Goal: Task Accomplishment & Management: Use online tool/utility

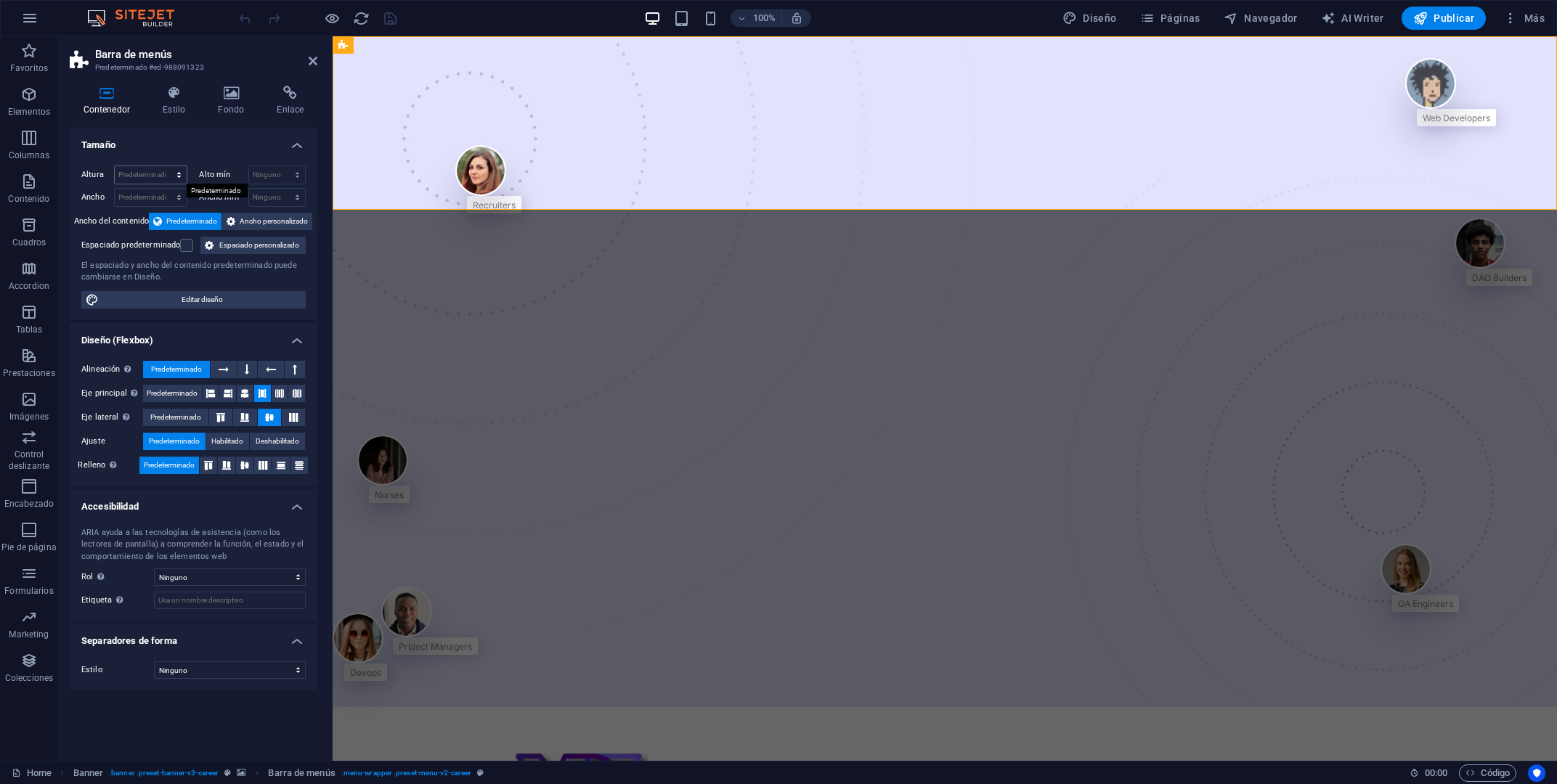
click at [115, 166] on select "Predeterminado px rem % vh vw" at bounding box center [151, 175] width 71 height 17
select select "px"
click option "px" at bounding box center [0, 0] width 0 height 0
type input "120"
click at [221, 137] on h4 "Tamaño" at bounding box center [193, 140] width 247 height 26
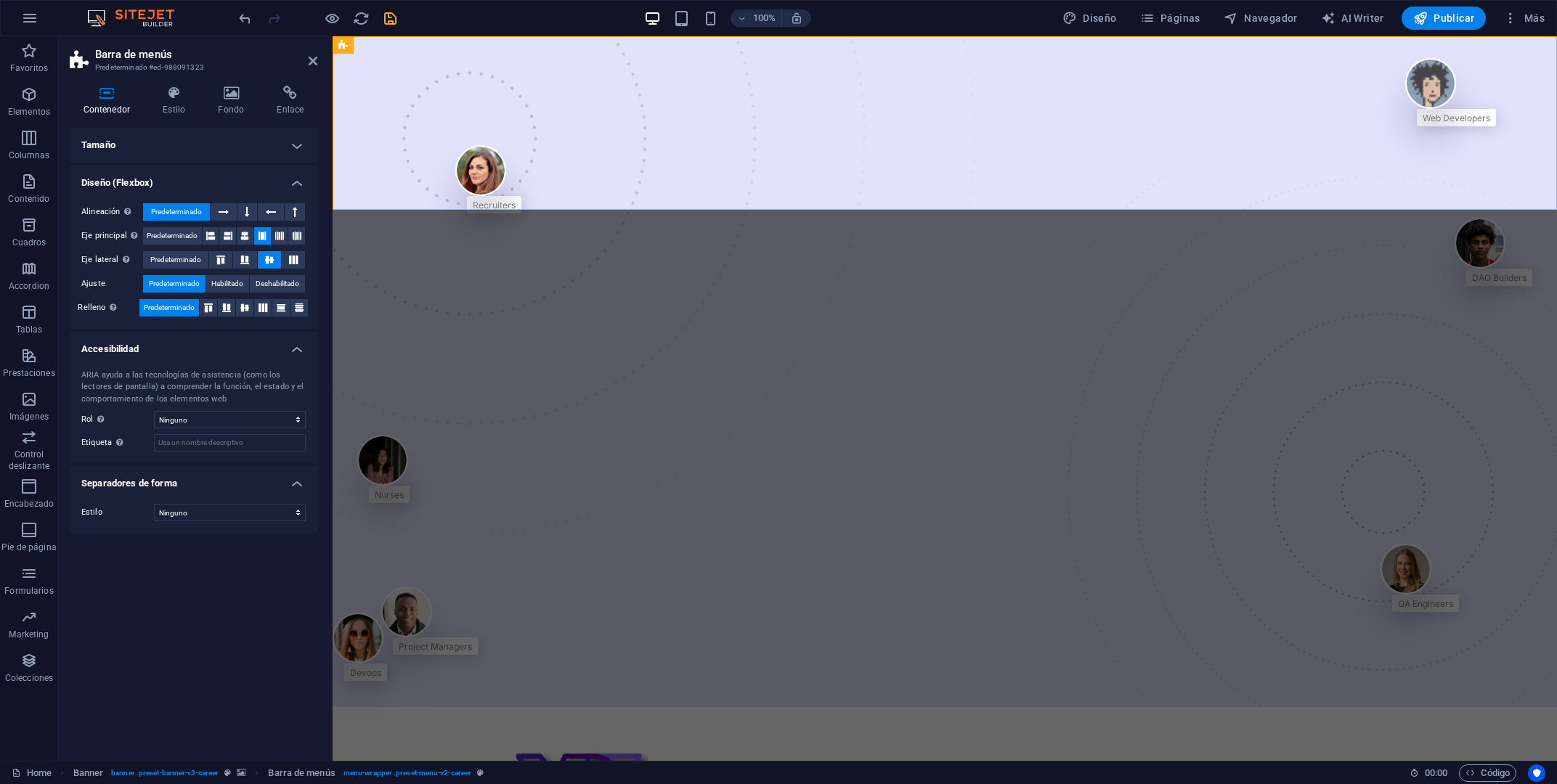
click at [221, 137] on h4 "Tamaño" at bounding box center [193, 145] width 247 height 35
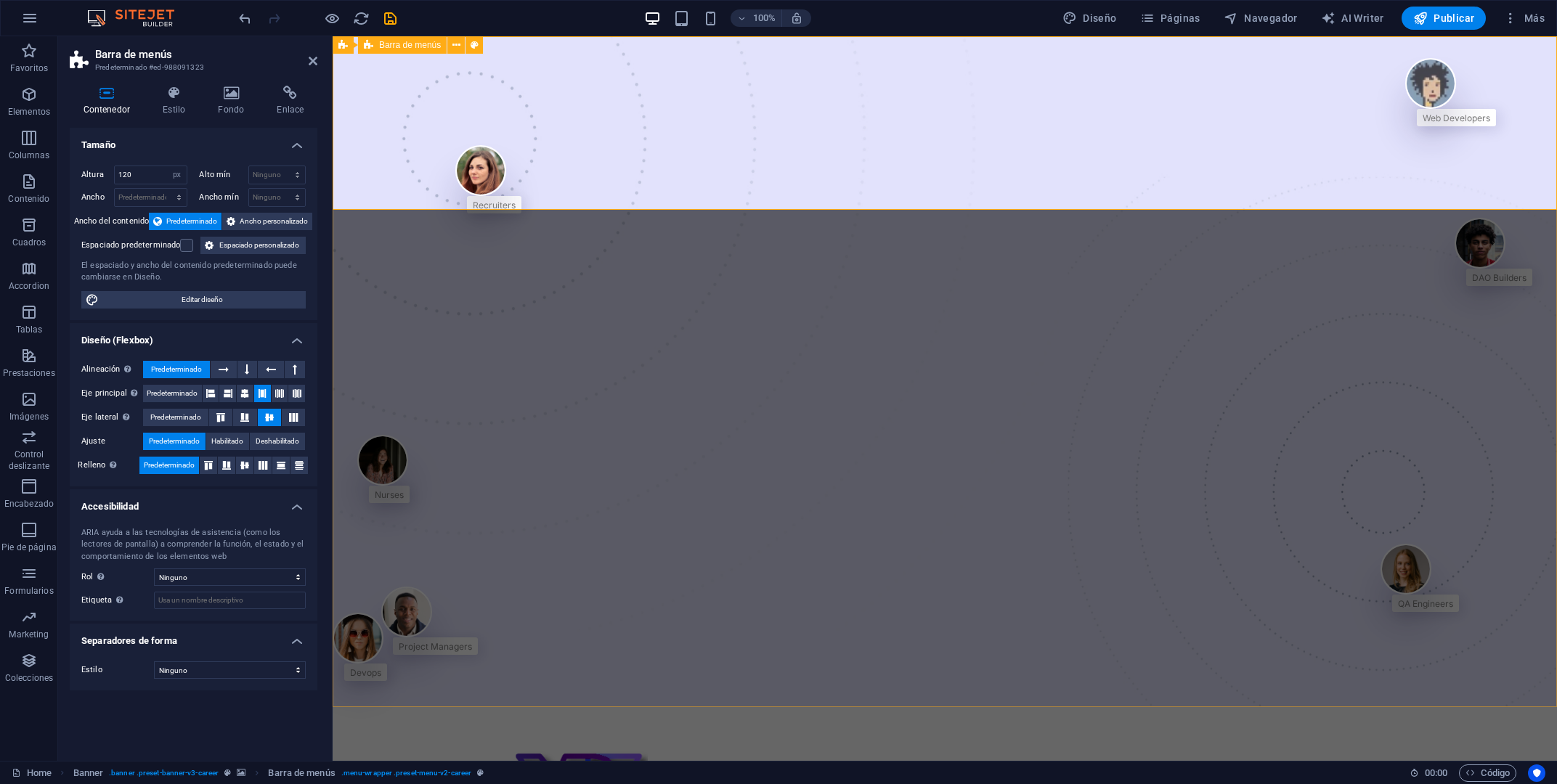
click at [856, 707] on div "About Us Services Job Seeking For Hiring Jobs Blog Contact Us" at bounding box center [944, 750] width 1224 height 87
click at [188, 90] on icon at bounding box center [174, 93] width 49 height 14
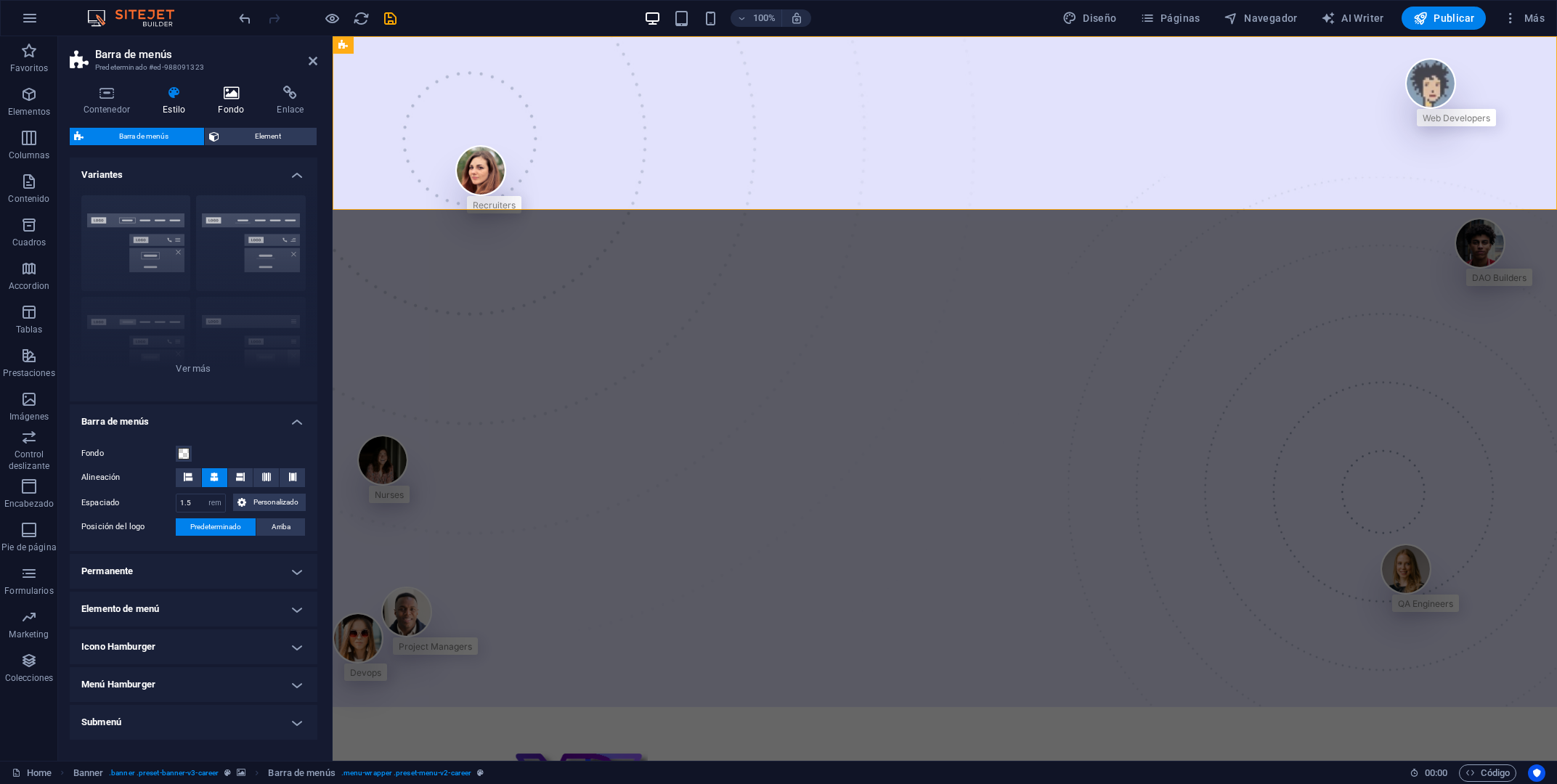
click at [244, 98] on icon at bounding box center [231, 93] width 53 height 14
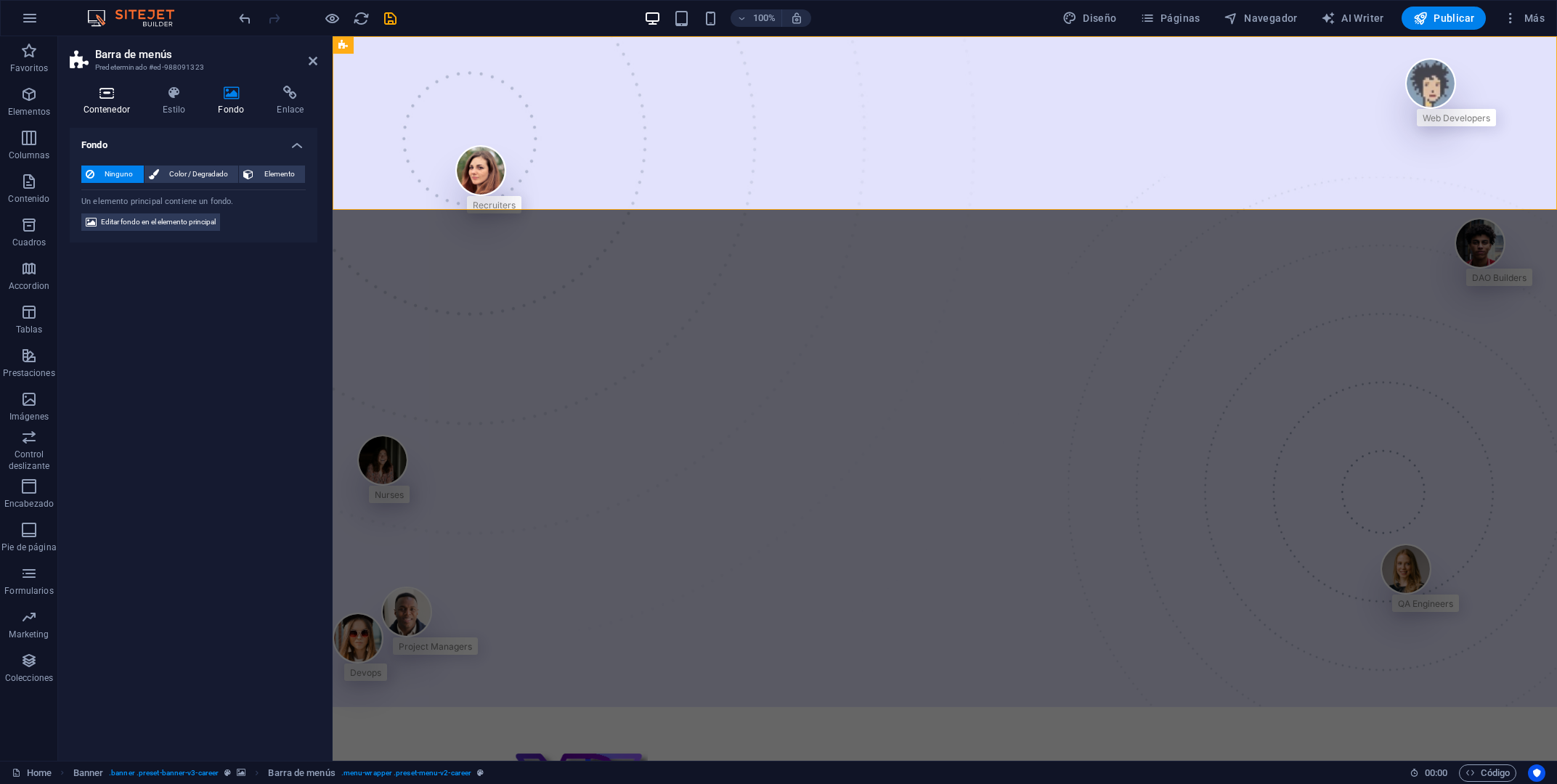
click at [96, 101] on h4 "Contenedor" at bounding box center [109, 101] width 80 height 31
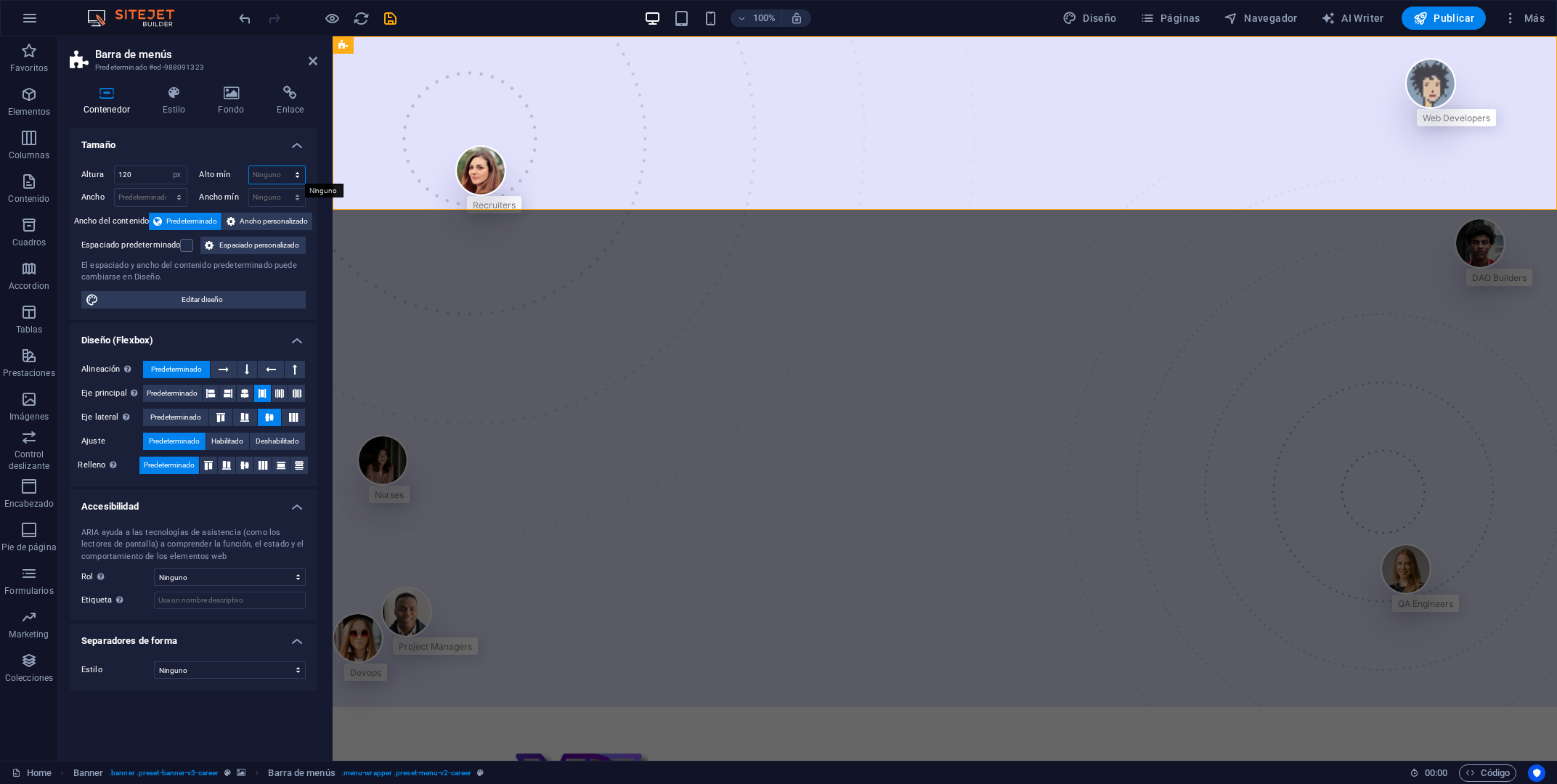
click at [249, 166] on select "Ninguno px rem % vh vw" at bounding box center [276, 175] width 55 height 17
select select "px"
click option "px" at bounding box center [0, 0] width 0 height 0
type input "100"
click at [312, 264] on div "Altura 120 Predeterminado px rem % vh vw Alto mín 100 Ninguno px rem % vh vw An…" at bounding box center [193, 237] width 247 height 166
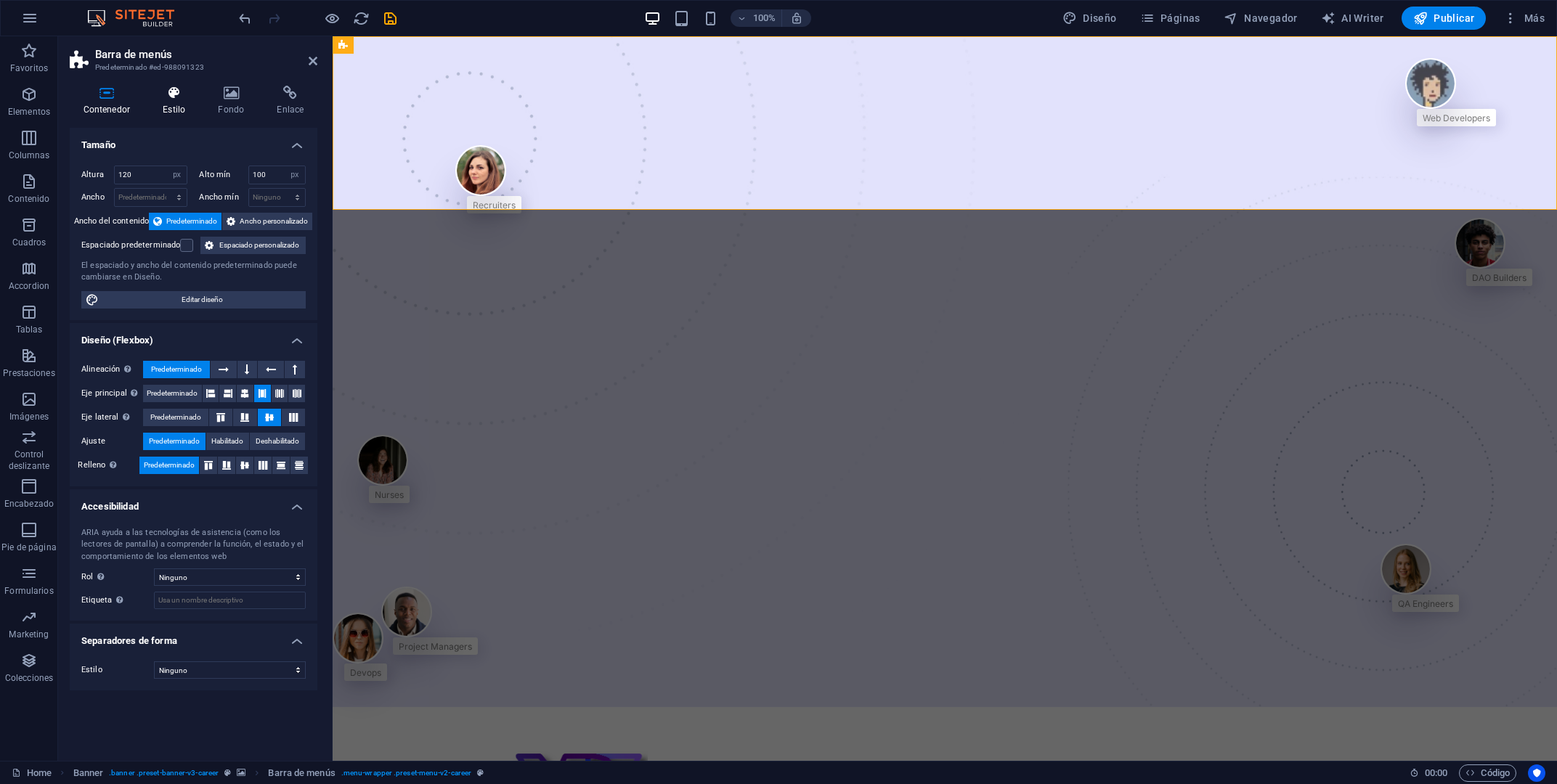
click at [182, 98] on icon at bounding box center [174, 93] width 49 height 14
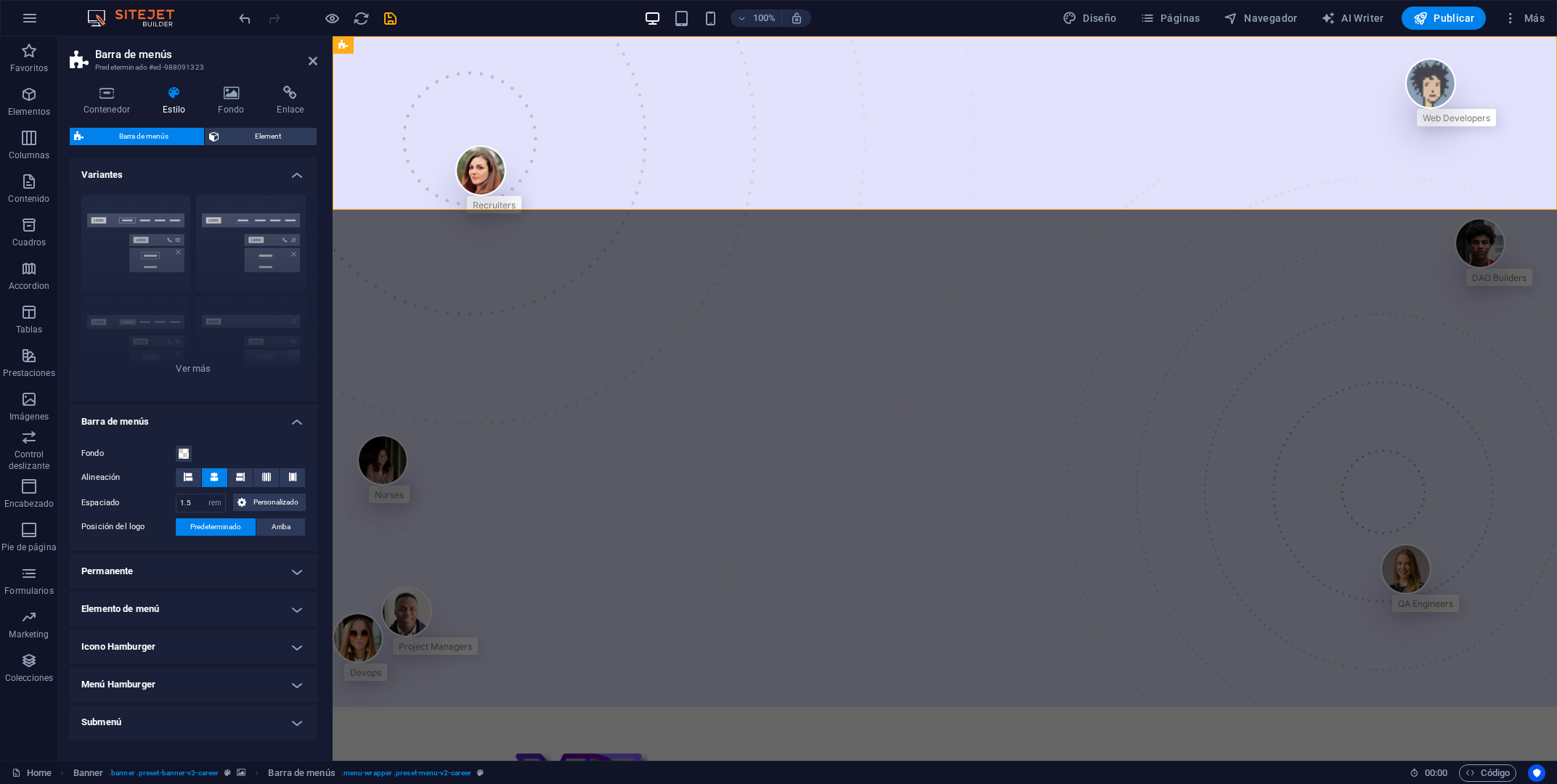
scroll to position [47, 0]
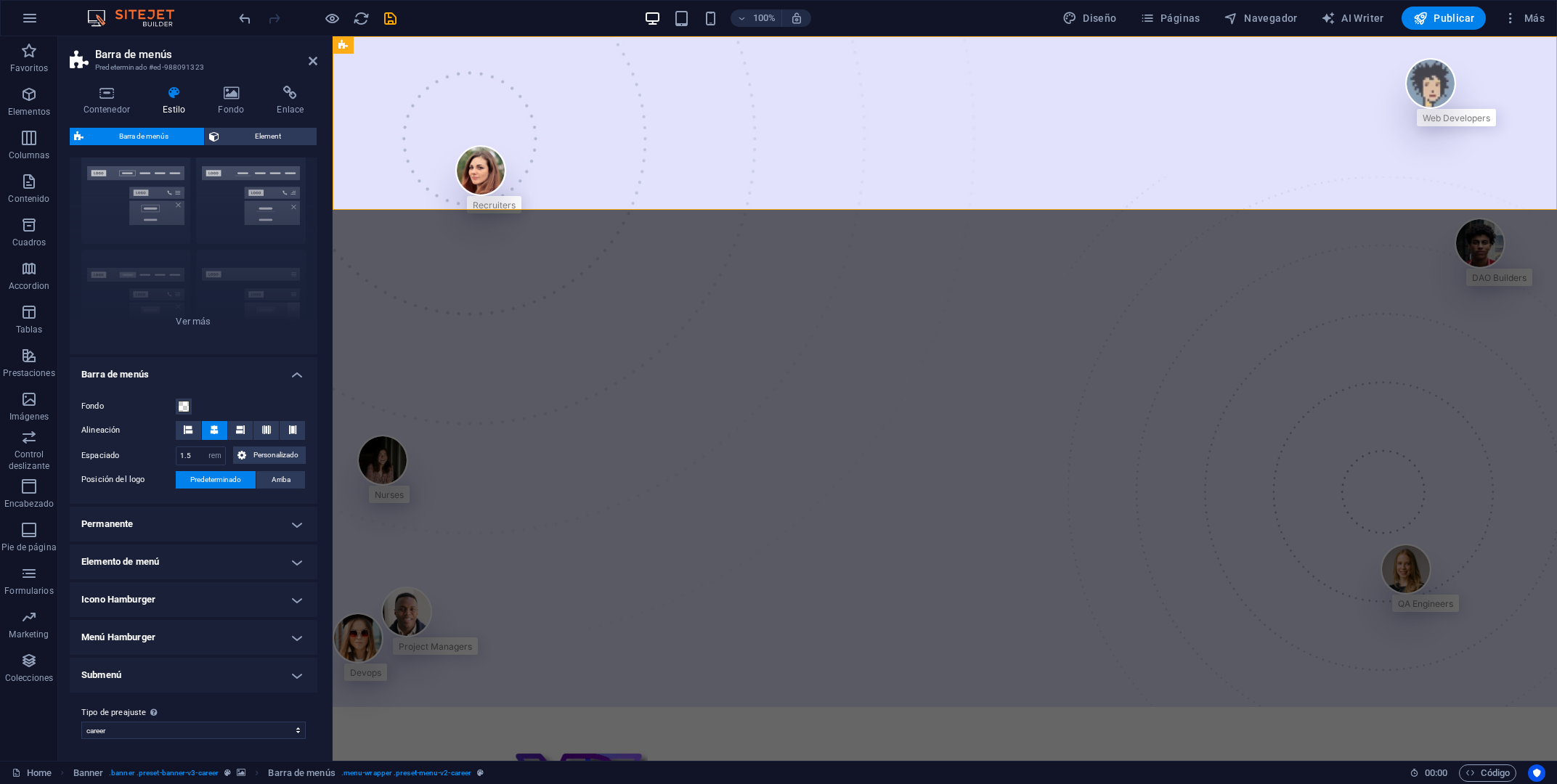
click at [297, 639] on h4 "Menú Hamburger" at bounding box center [193, 637] width 247 height 35
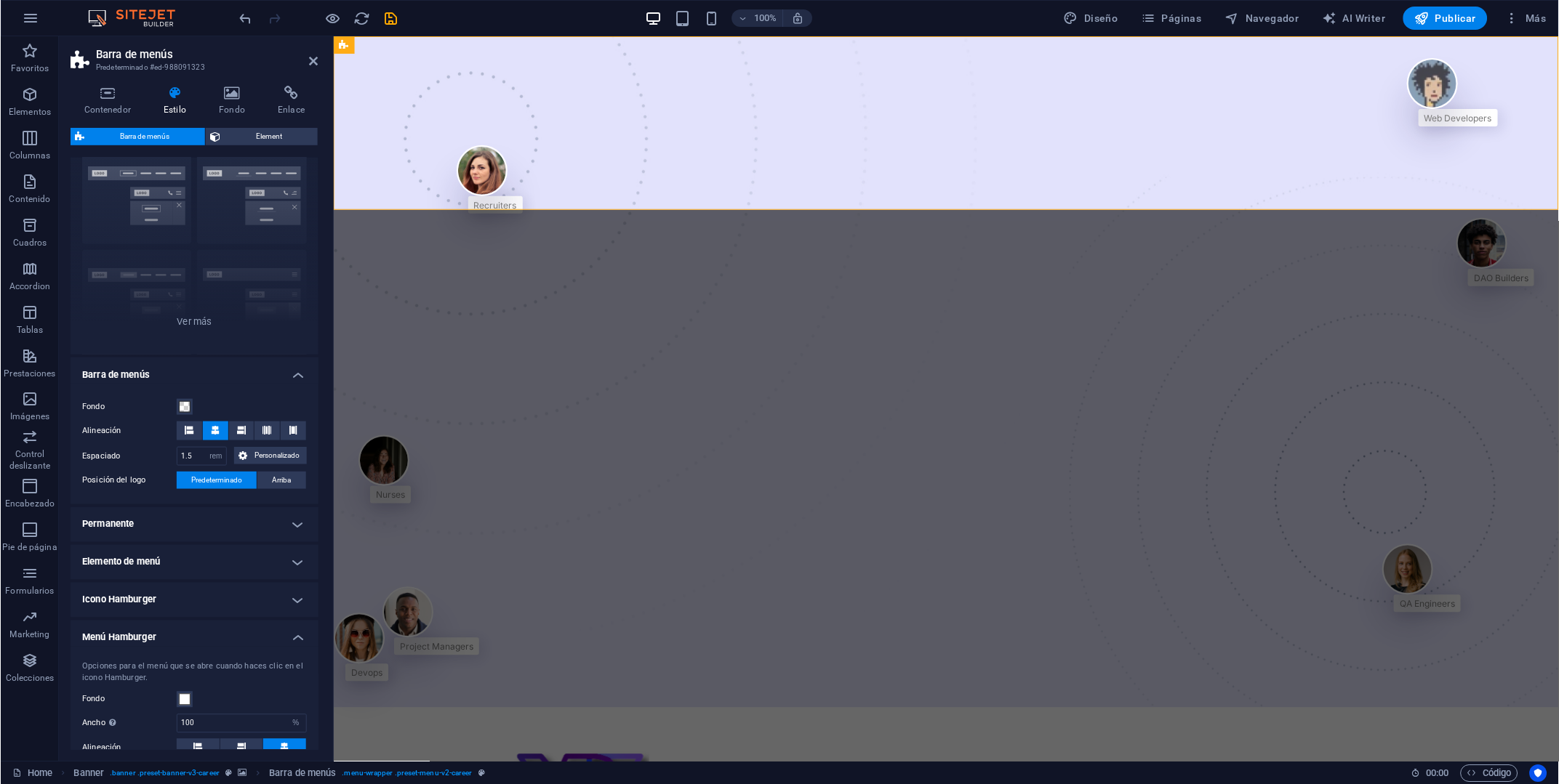
scroll to position [252, 0]
